Goal: Task Accomplishment & Management: Manage account settings

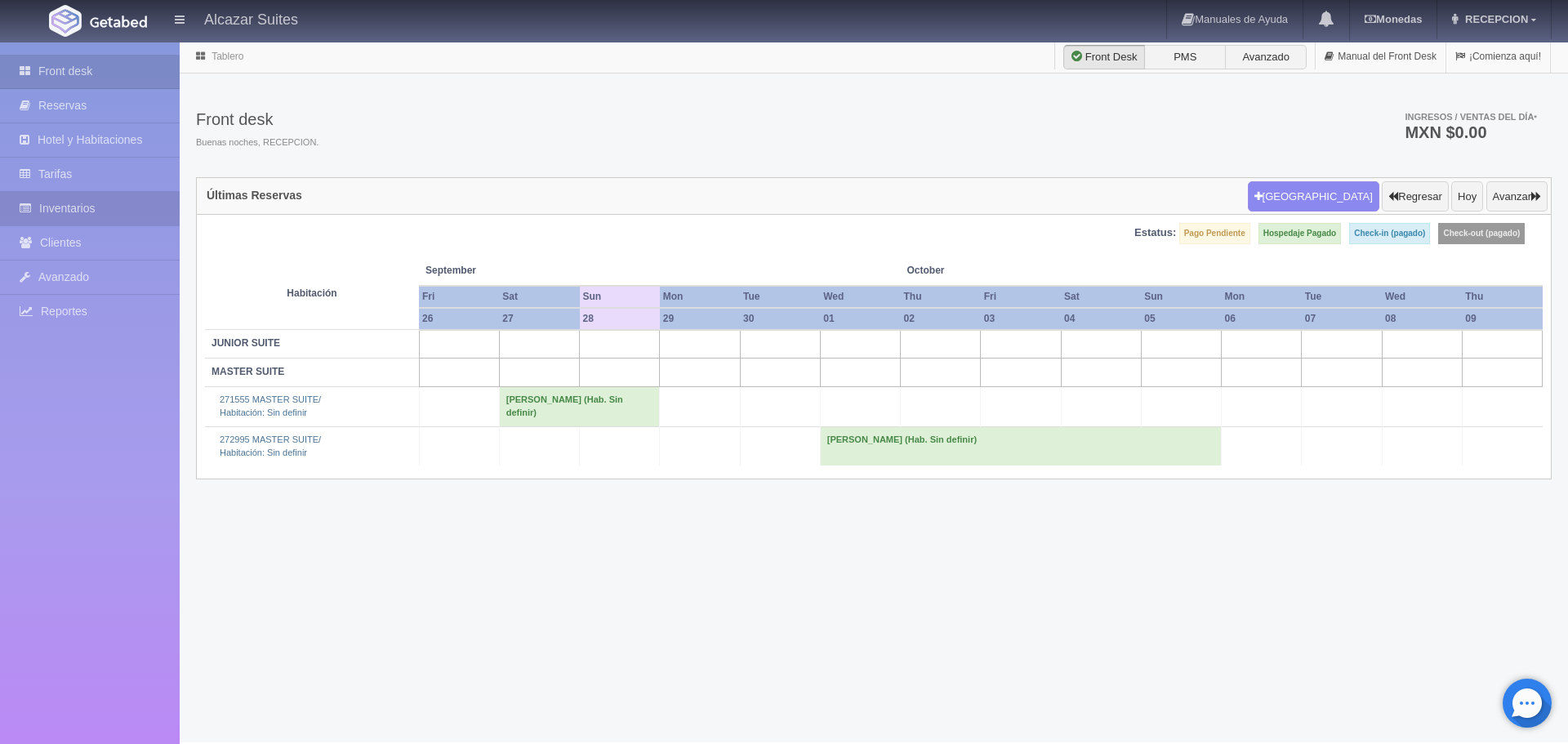
click at [96, 209] on link "Inventarios" at bounding box center [89, 208] width 179 height 33
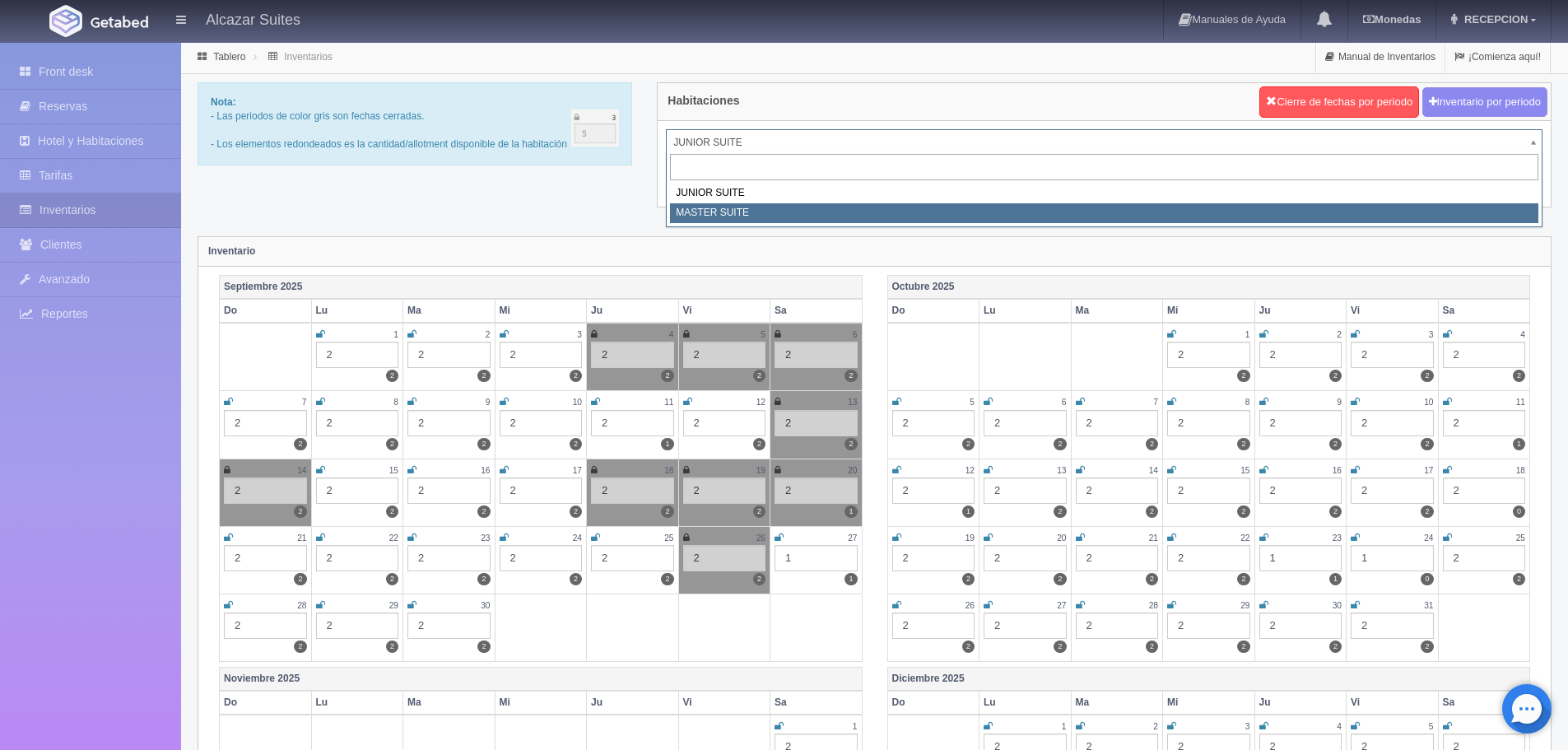
select select "305"
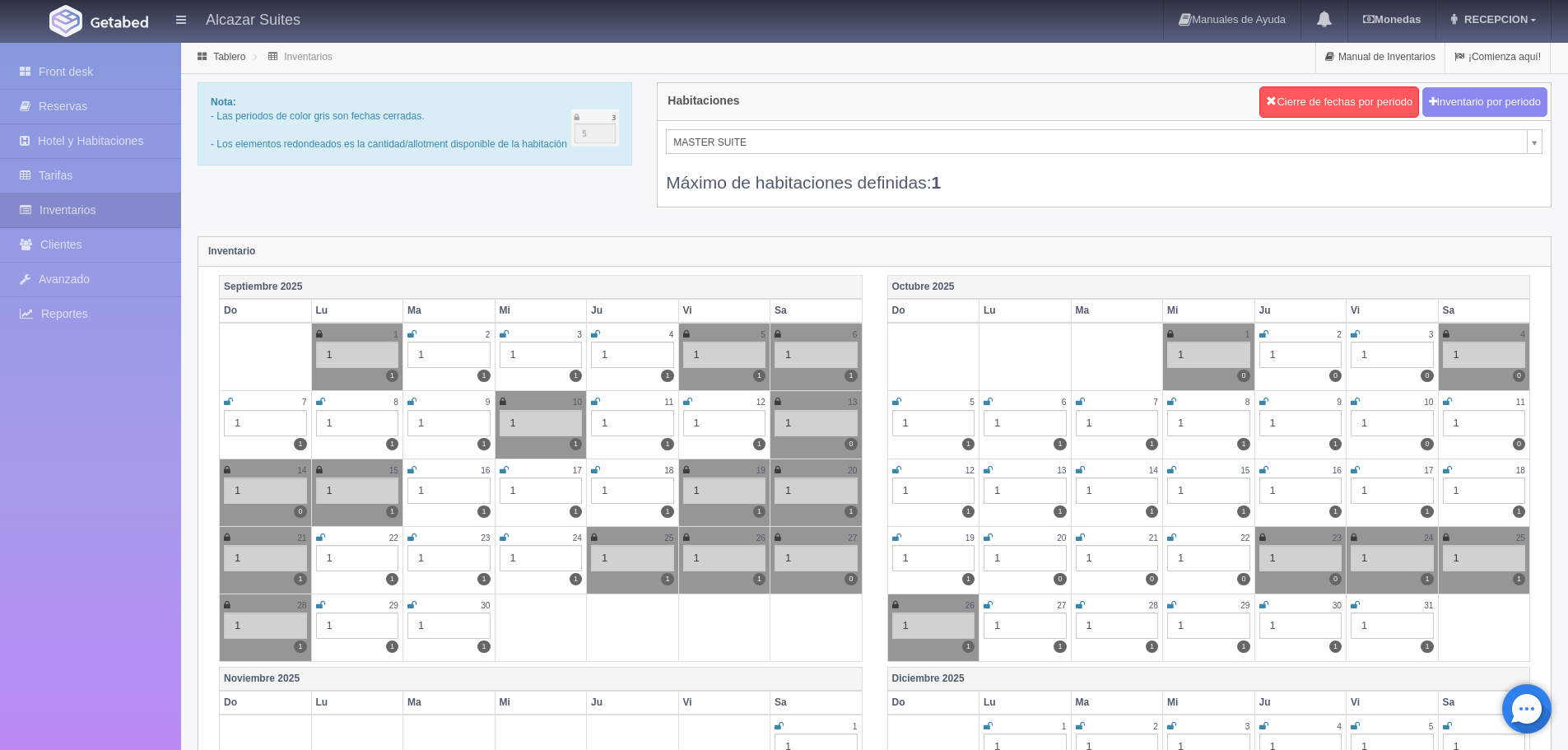
click at [411, 604] on icon at bounding box center [411, 606] width 9 height 10
drag, startPoint x: 1262, startPoint y: 332, endPoint x: 1316, endPoint y: 337, distance: 54.2
click at [1269, 335] on td "2 1 0" at bounding box center [1300, 356] width 92 height 68
drag, startPoint x: 1359, startPoint y: 335, endPoint x: 1369, endPoint y: 337, distance: 10.2
click at [1359, 335] on icon at bounding box center [1355, 334] width 9 height 10
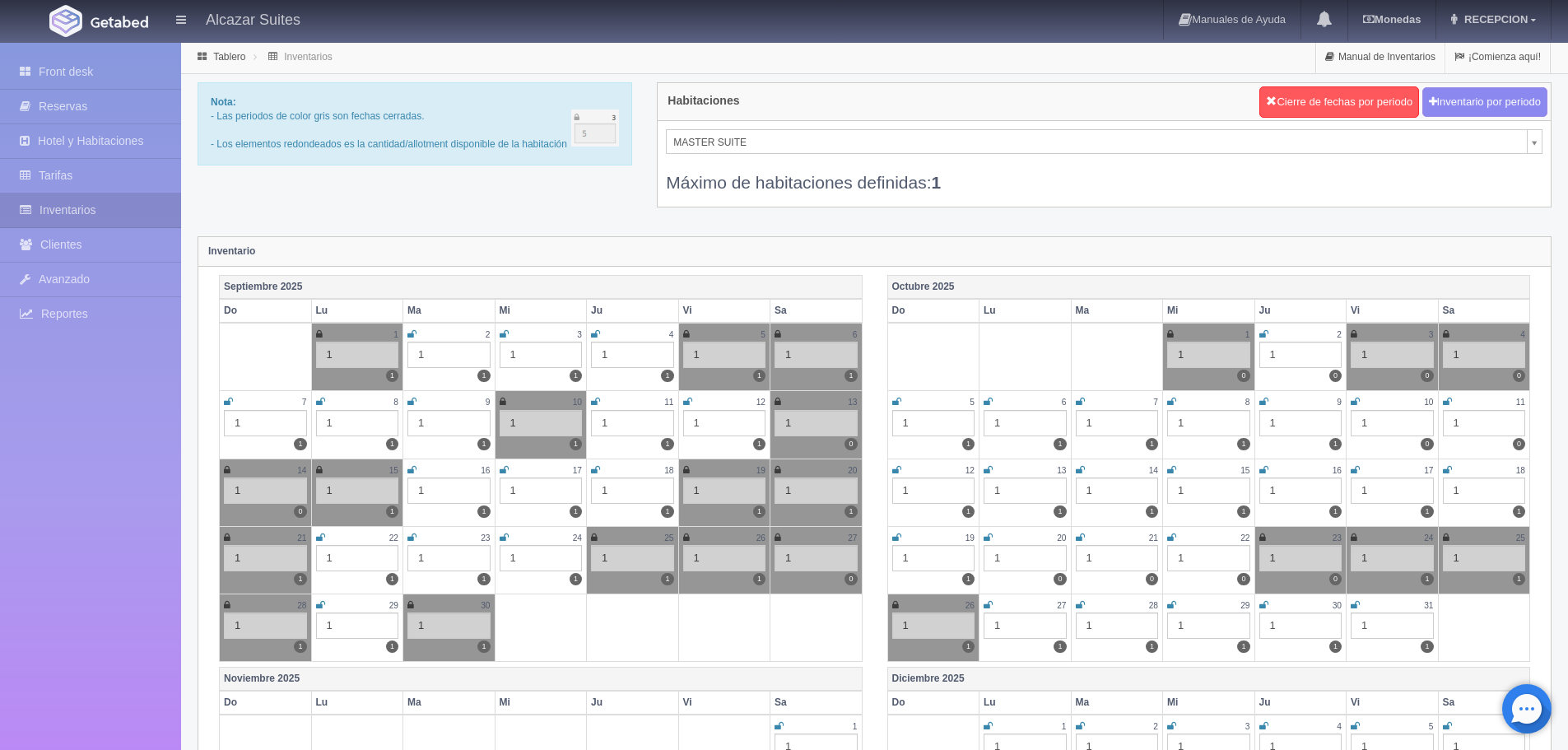
click at [1259, 333] on icon at bounding box center [1263, 334] width 9 height 10
